Goal: Task Accomplishment & Management: Use online tool/utility

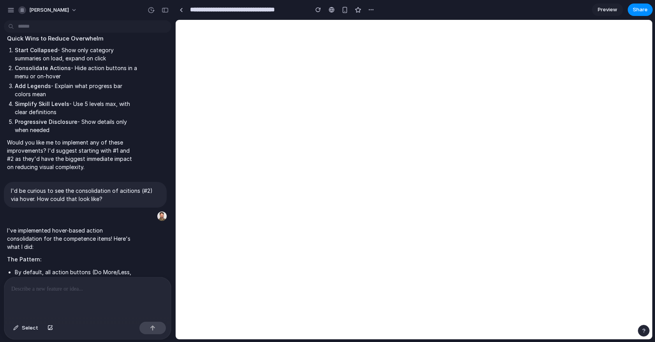
scroll to position [823, 0]
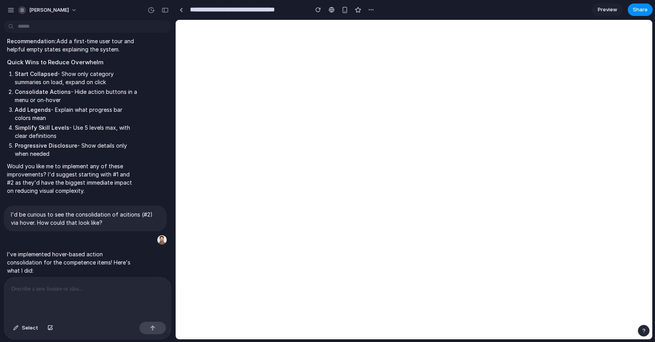
click at [604, 9] on span "Preview" at bounding box center [606, 10] width 19 height 8
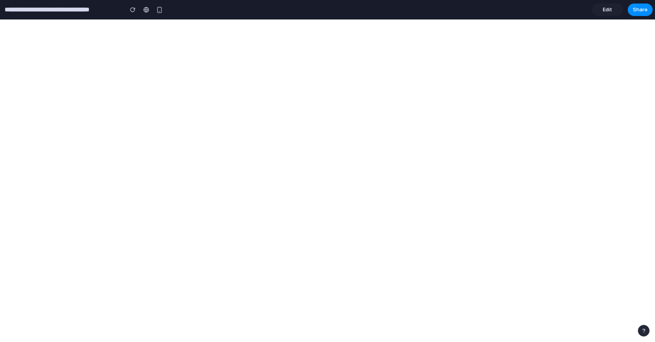
click at [602, 9] on link "Edit" at bounding box center [606, 10] width 31 height 12
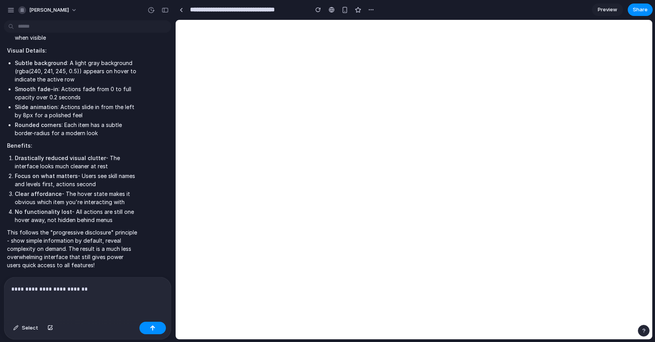
scroll to position [1179, 0]
click at [111, 290] on p "**********" at bounding box center [85, 288] width 149 height 9
click at [369, 11] on div "button" at bounding box center [371, 10] width 6 height 6
click at [369, 11] on div "Duplicate Delete" at bounding box center [327, 171] width 655 height 342
click at [595, 14] on link "Preview" at bounding box center [606, 10] width 31 height 12
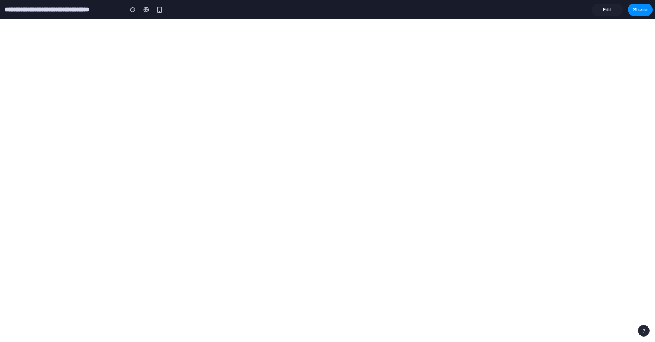
click at [605, 9] on span "Edit" at bounding box center [606, 10] width 9 height 8
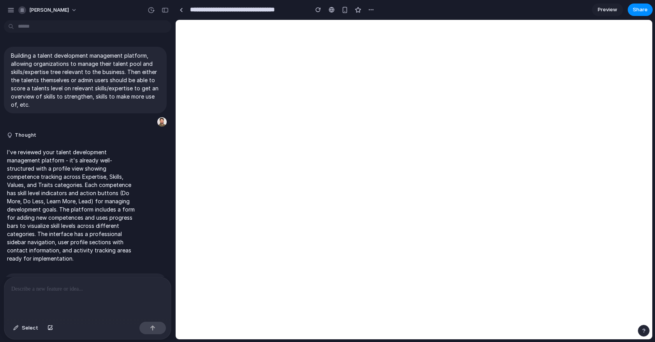
scroll to position [1179, 0]
